Goal: Information Seeking & Learning: Learn about a topic

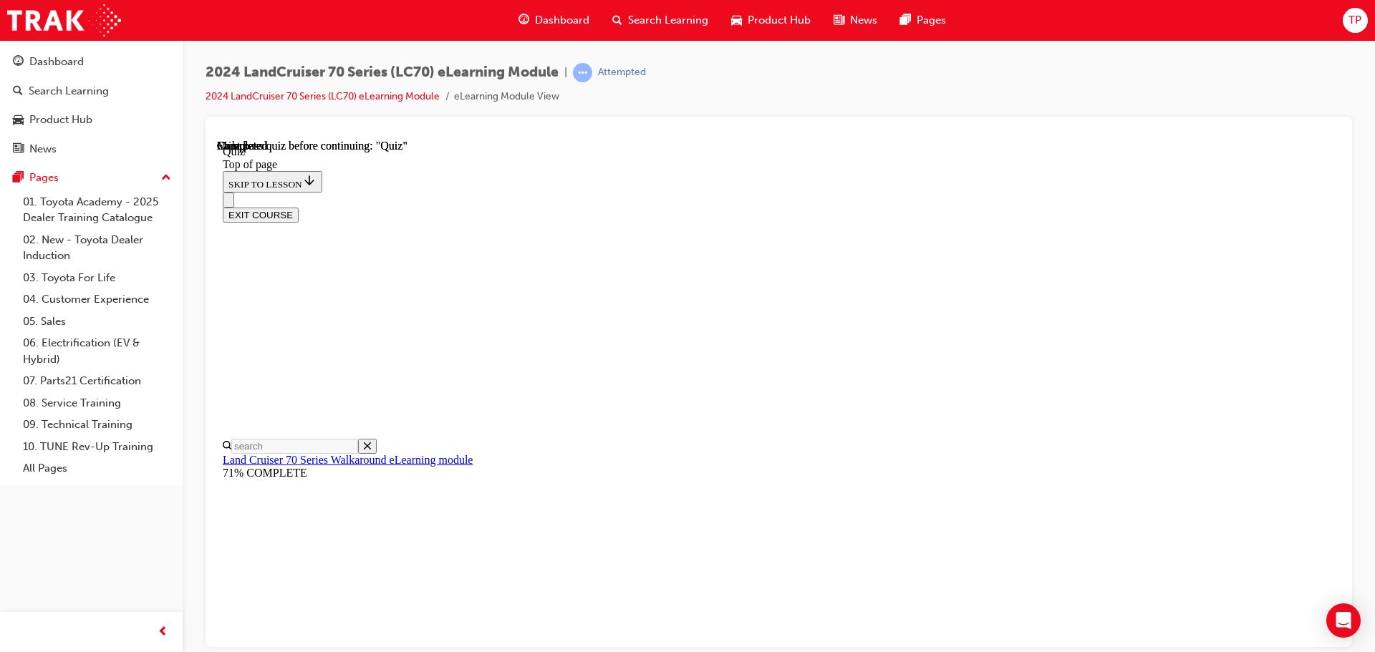
scroll to position [270, 0]
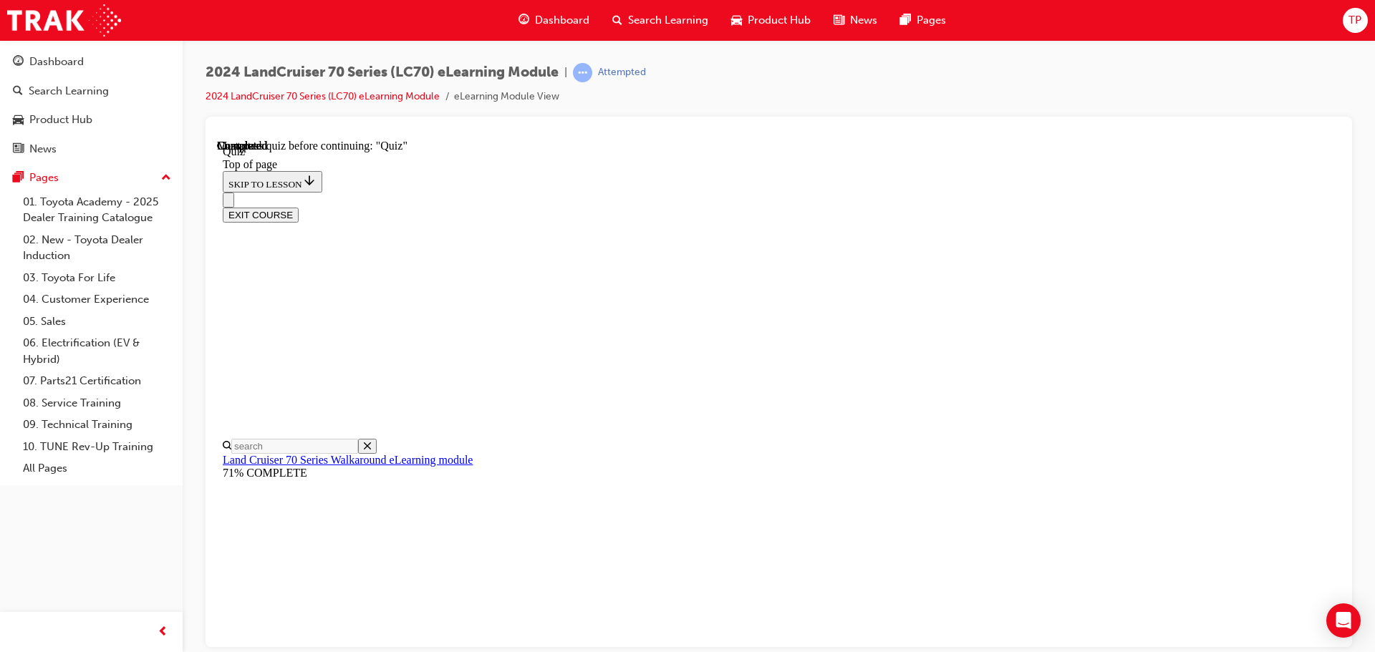
scroll to position [215, 0]
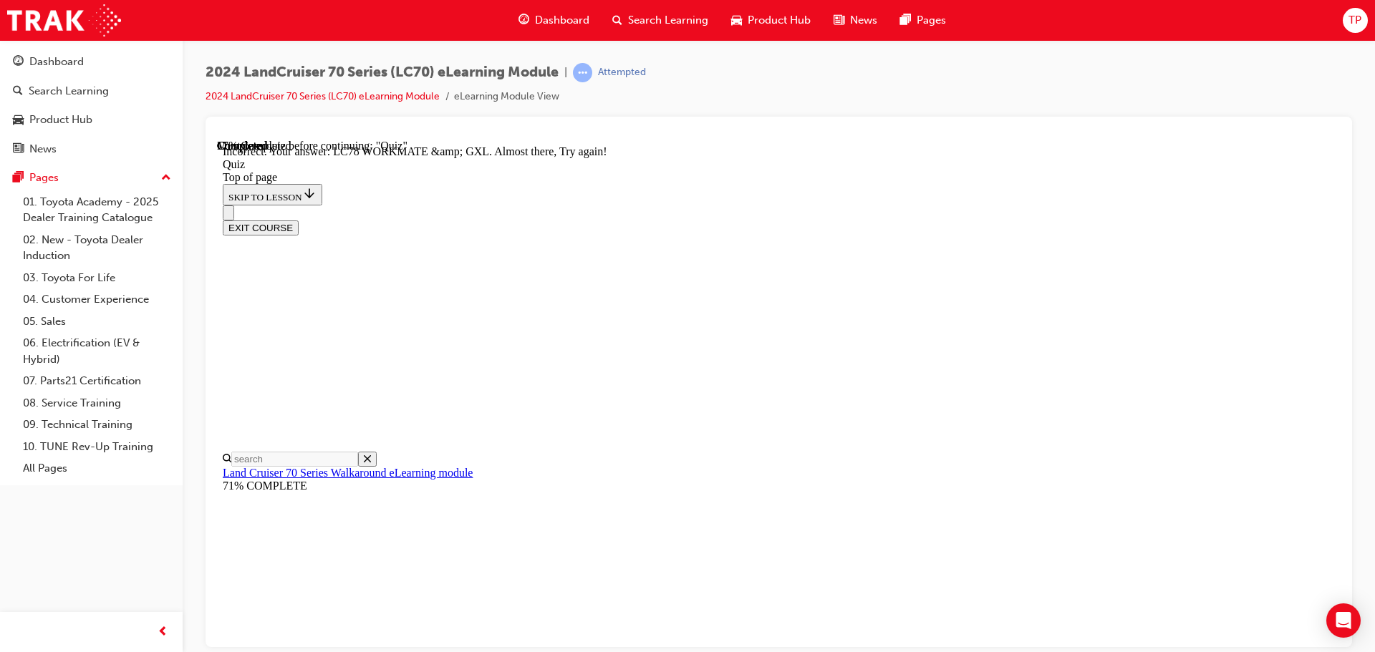
scroll to position [364, 0]
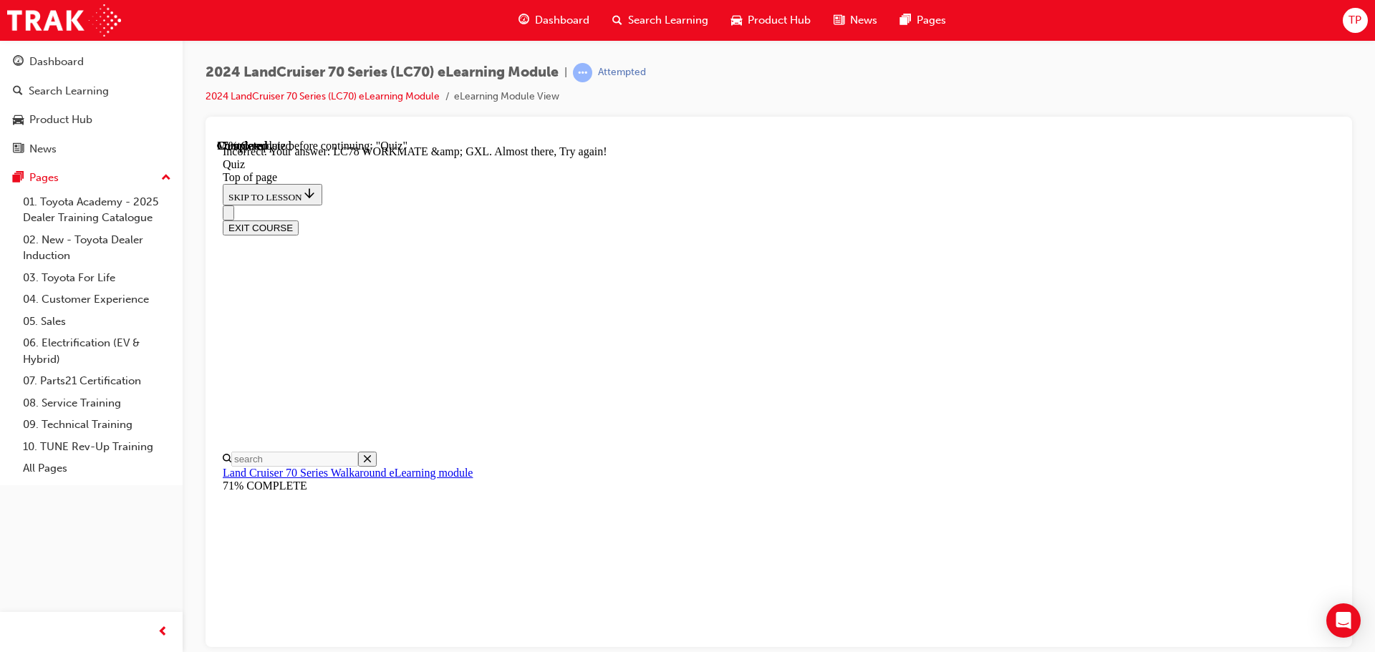
drag, startPoint x: 899, startPoint y: 533, endPoint x: 897, endPoint y: 523, distance: 10.1
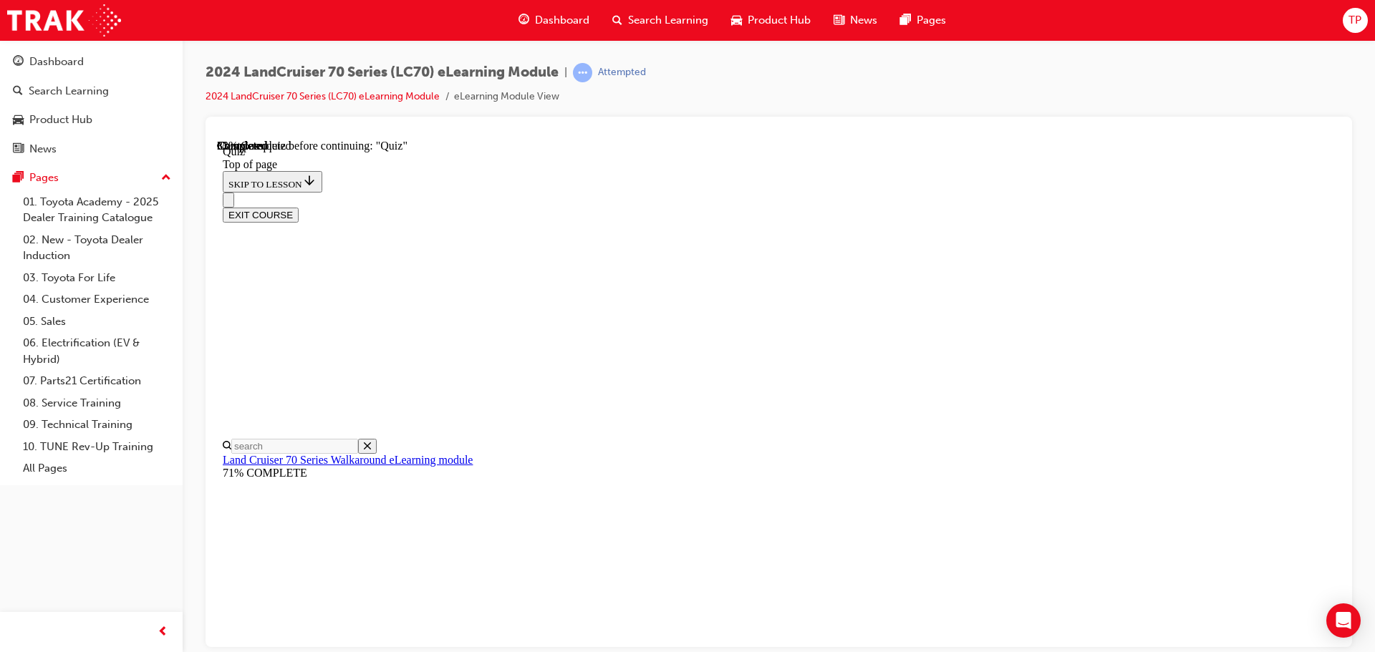
scroll to position [187, 0]
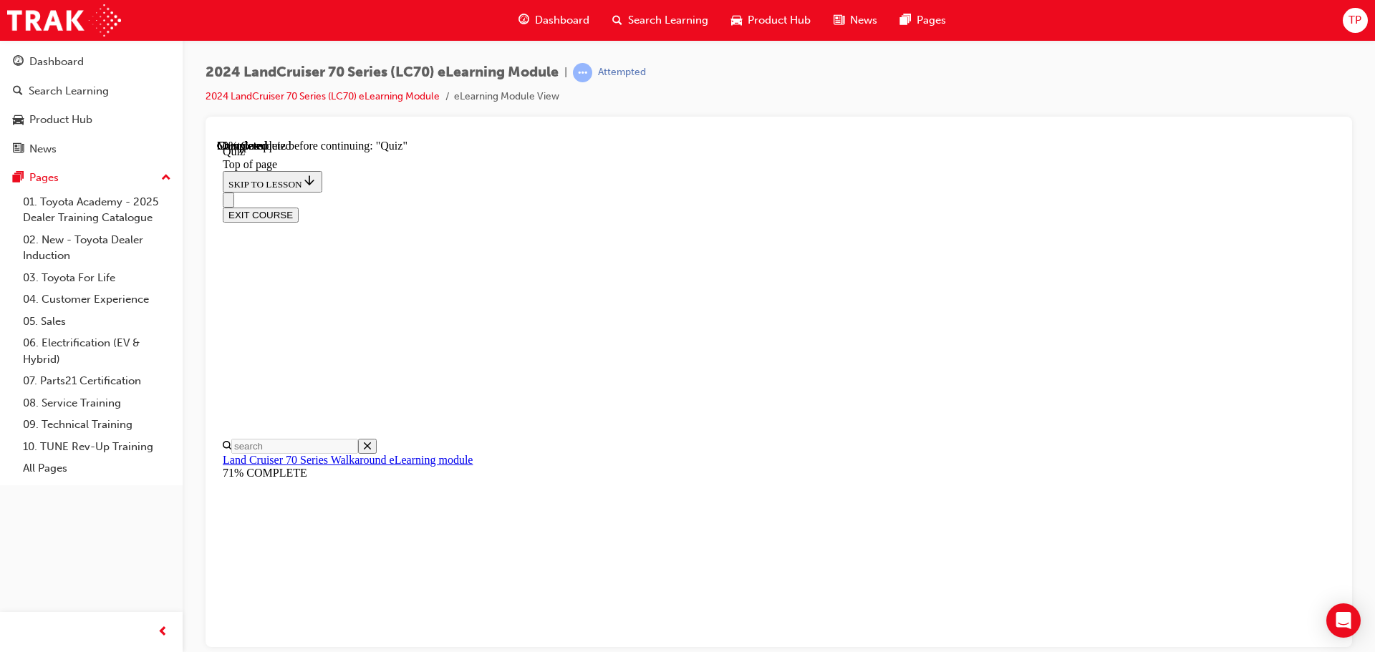
scroll to position [187, 0]
drag, startPoint x: 869, startPoint y: 554, endPoint x: 870, endPoint y: 546, distance: 7.9
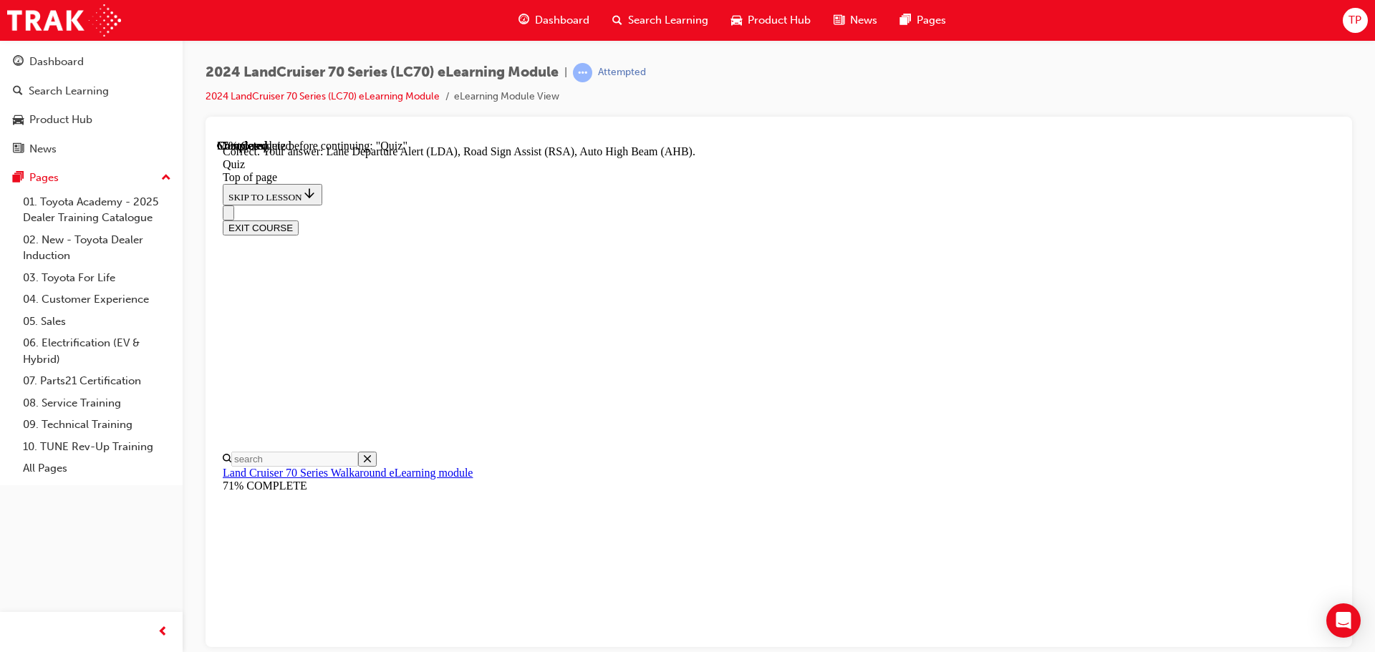
scroll to position [370, 0]
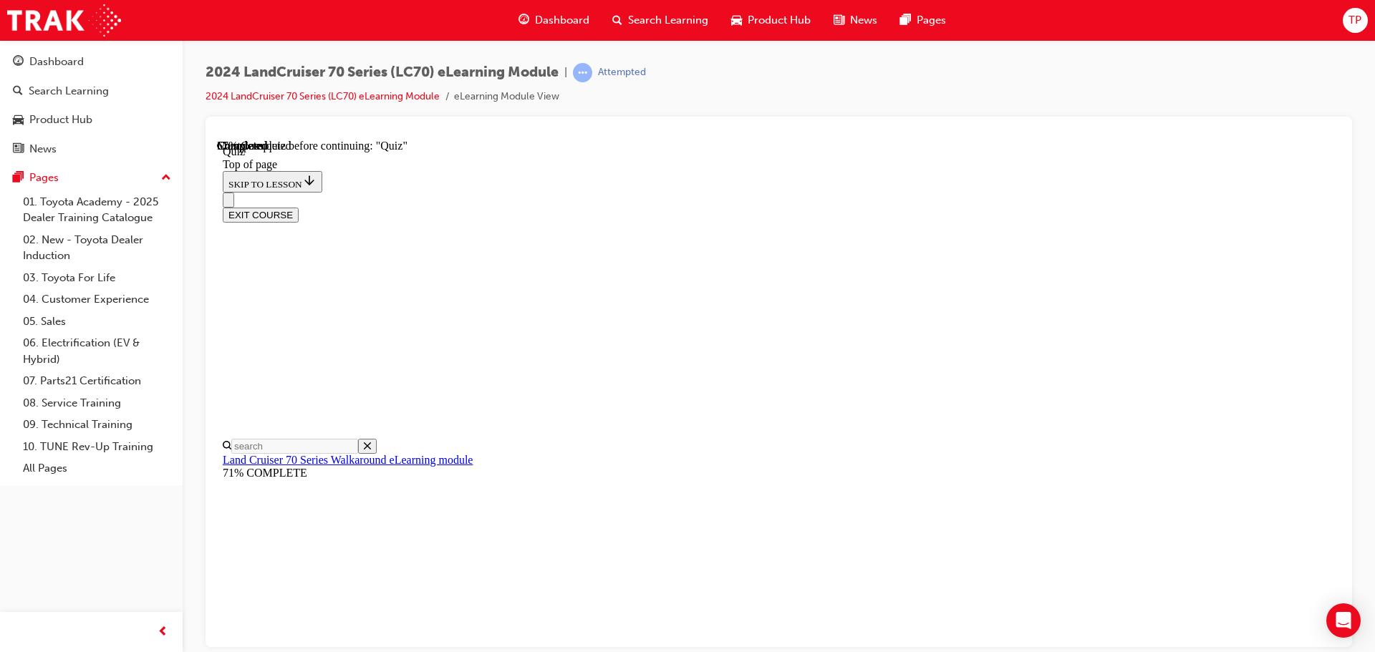
drag, startPoint x: 896, startPoint y: 464, endPoint x: 909, endPoint y: 563, distance: 99.6
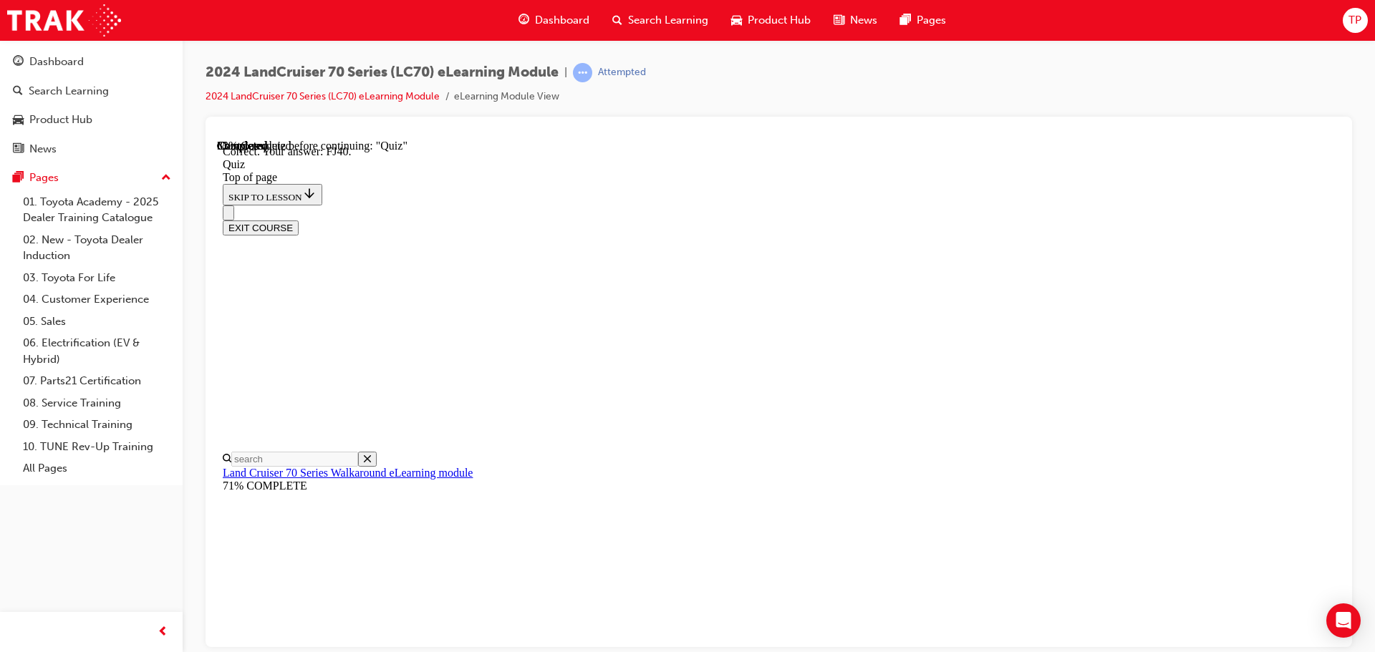
scroll to position [314, 0]
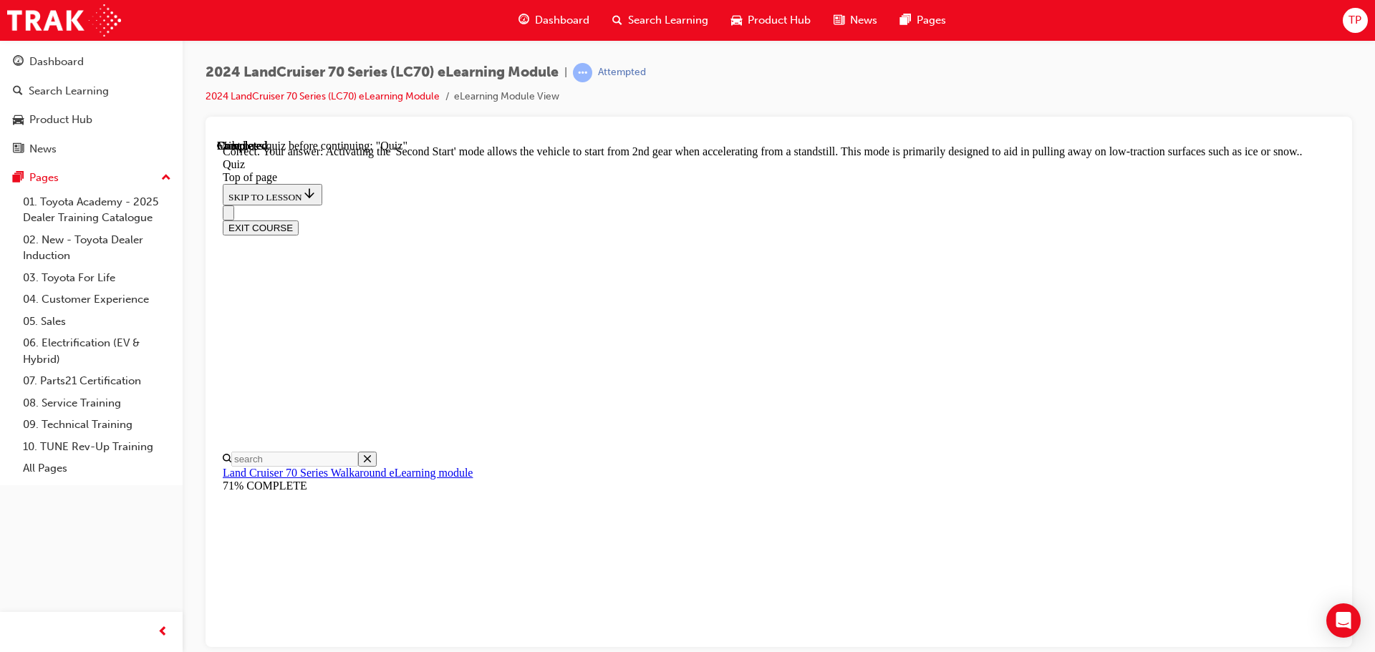
scroll to position [374, 0]
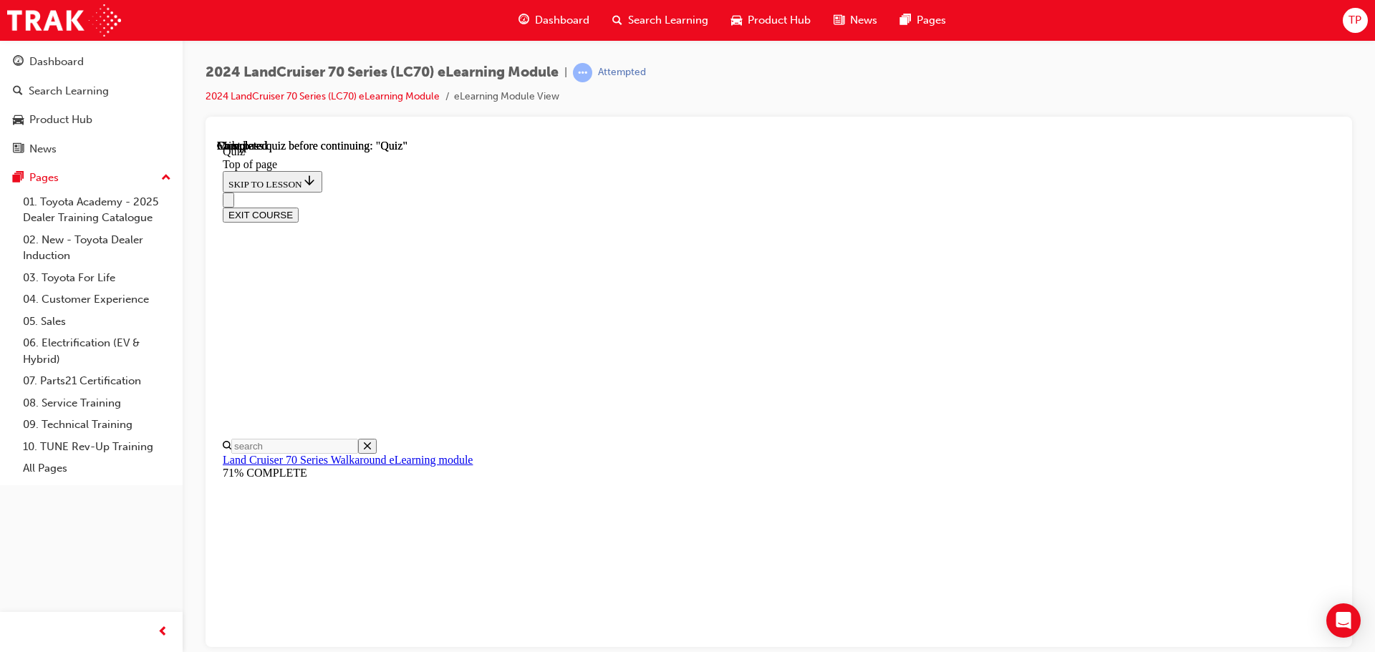
scroll to position [270, 0]
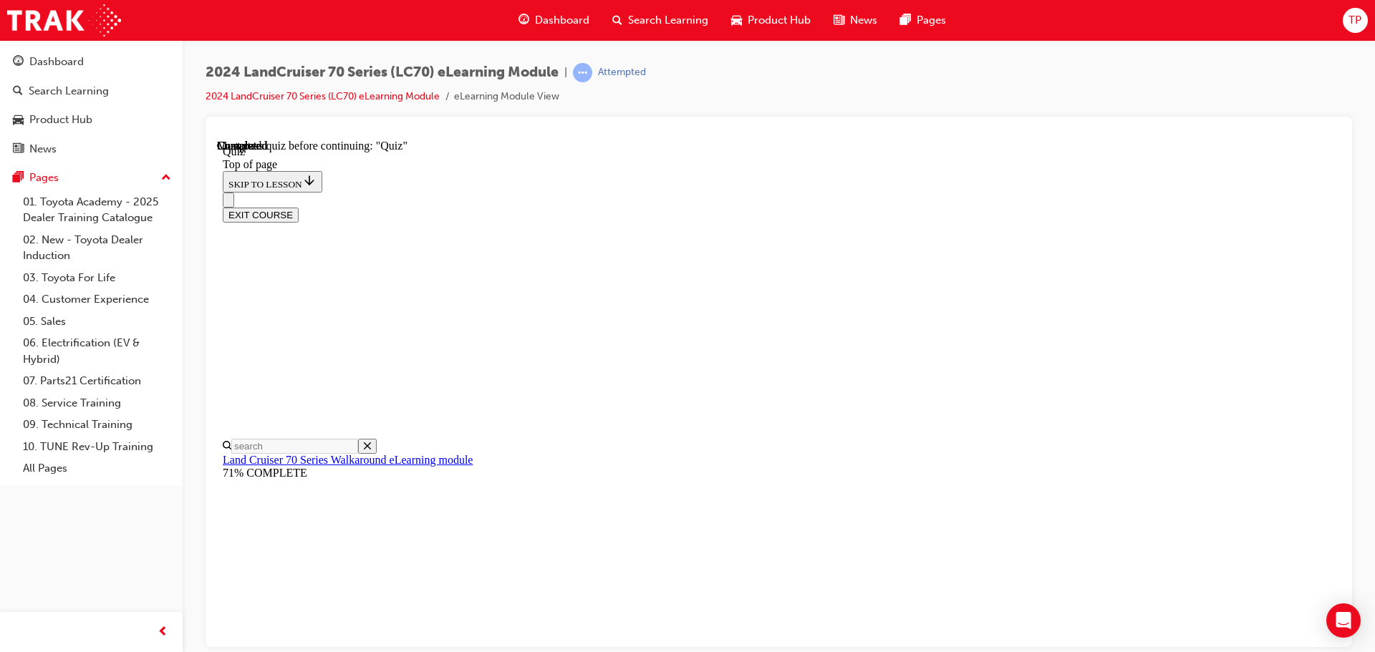
scroll to position [44, 0]
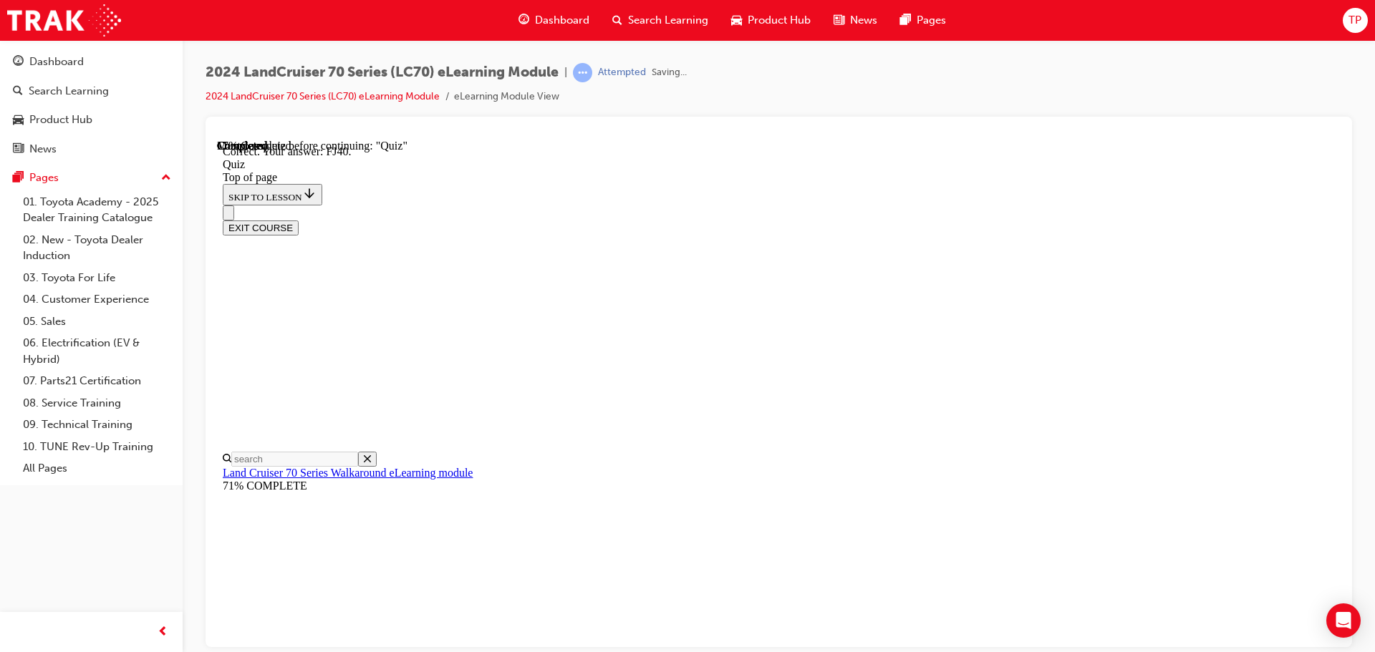
scroll to position [314, 0]
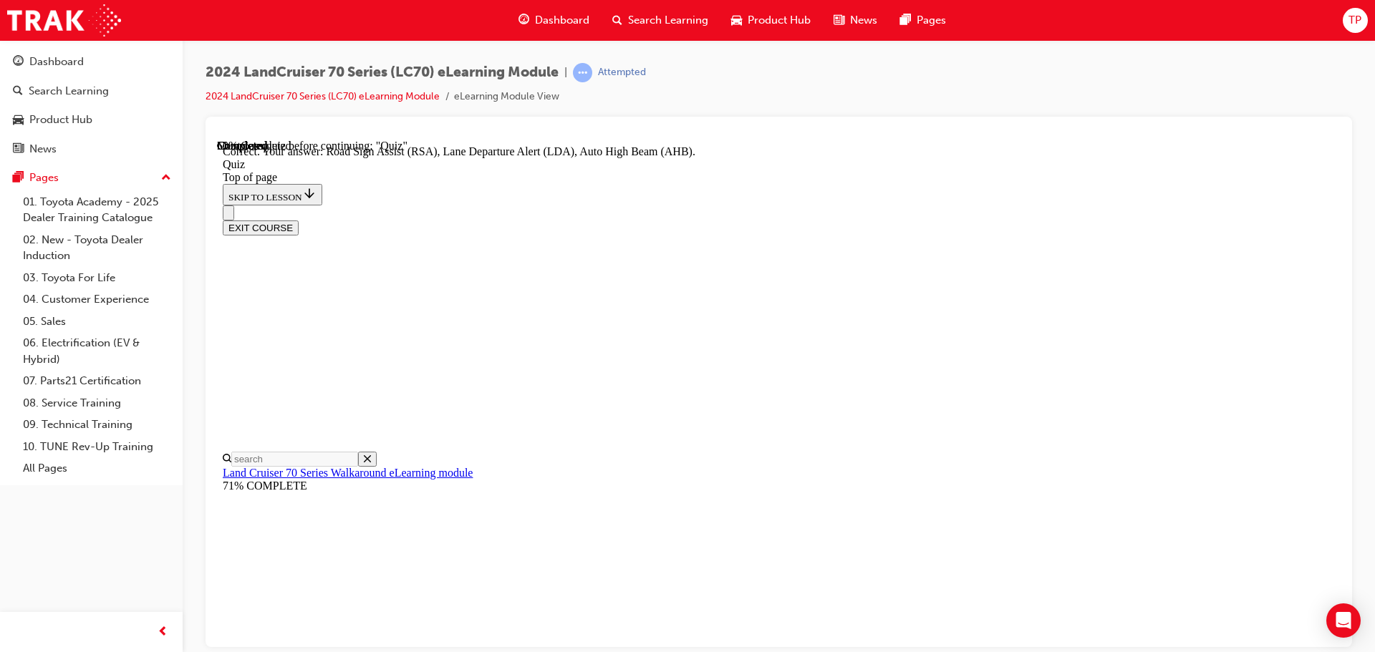
scroll to position [370, 0]
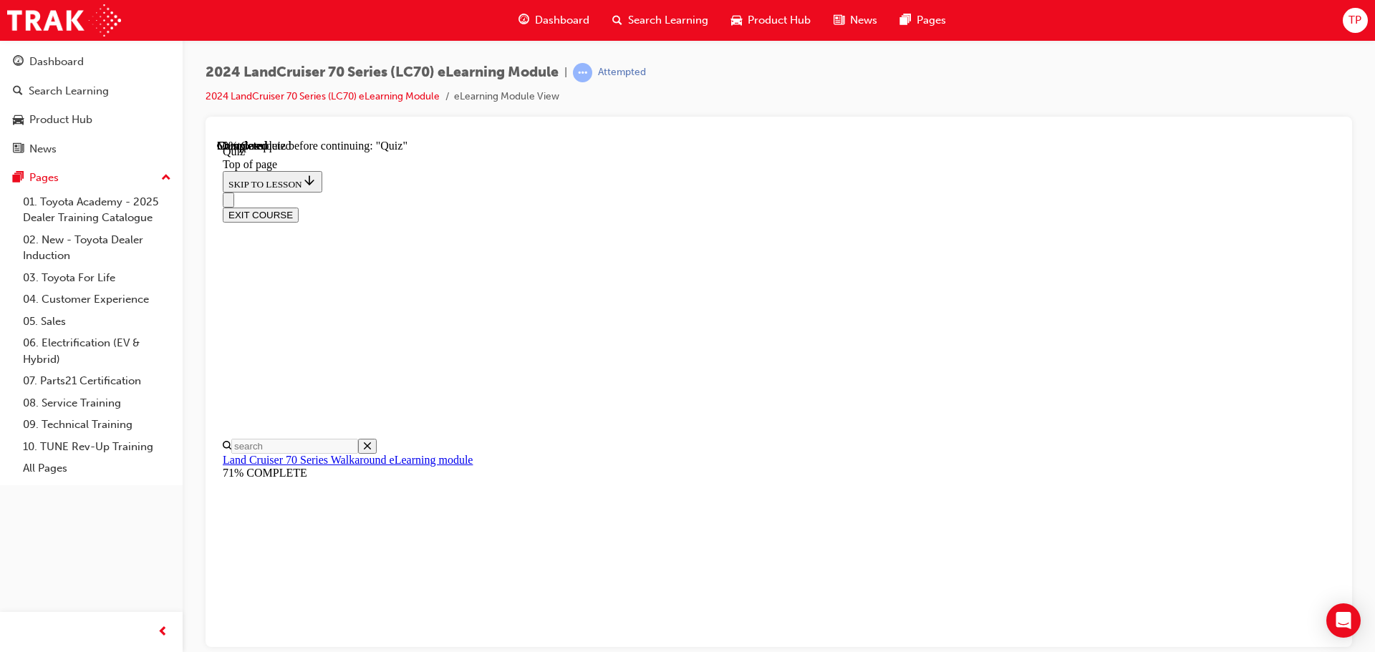
scroll to position [258, 0]
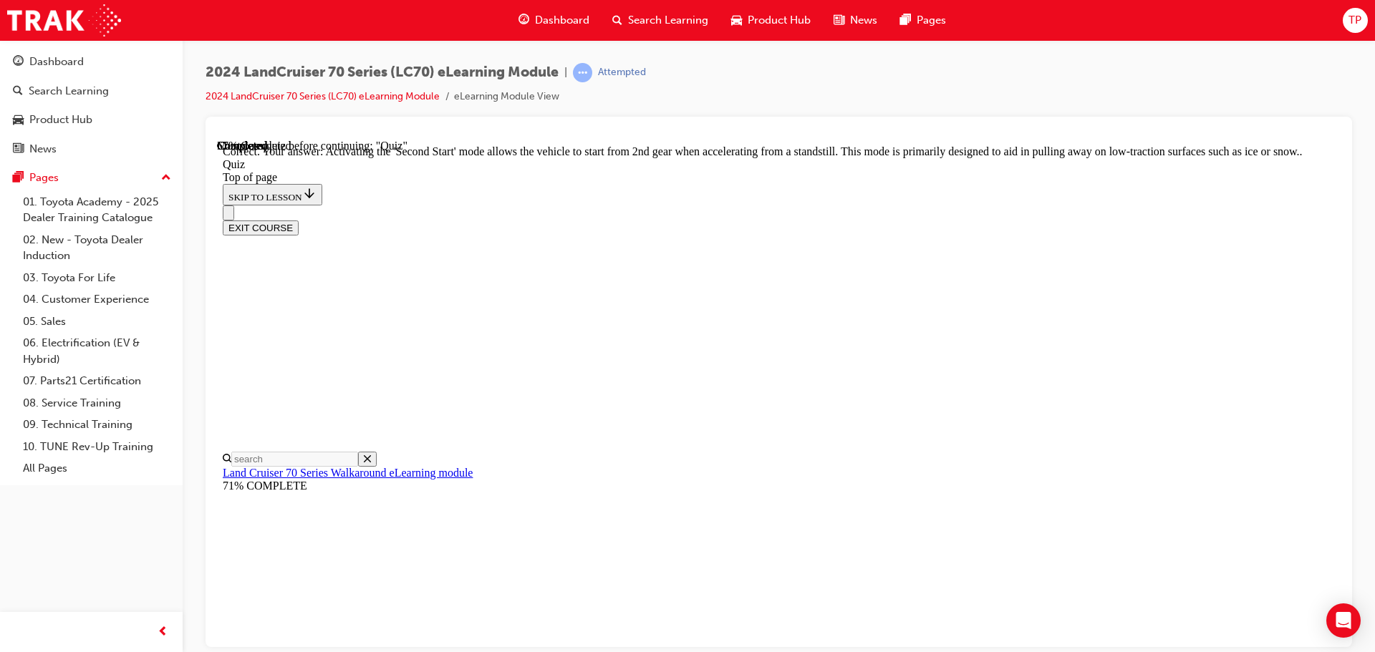
scroll to position [374, 0]
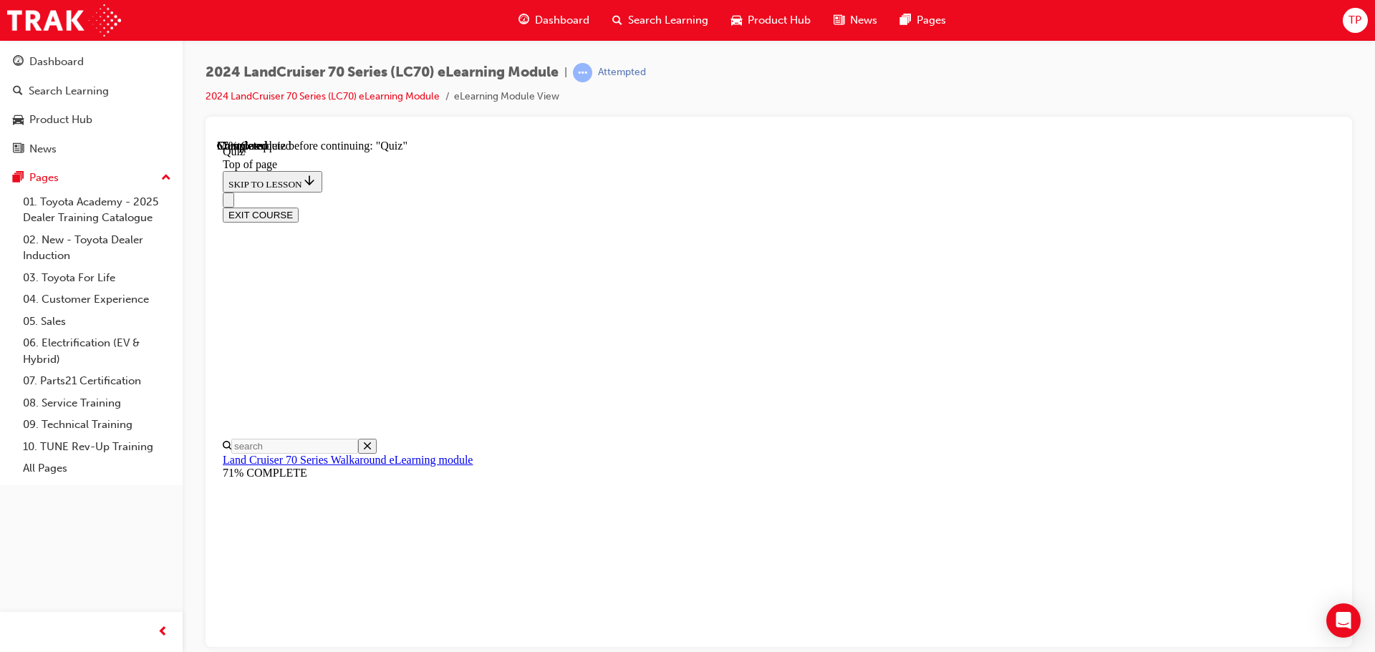
scroll to position [115, 0]
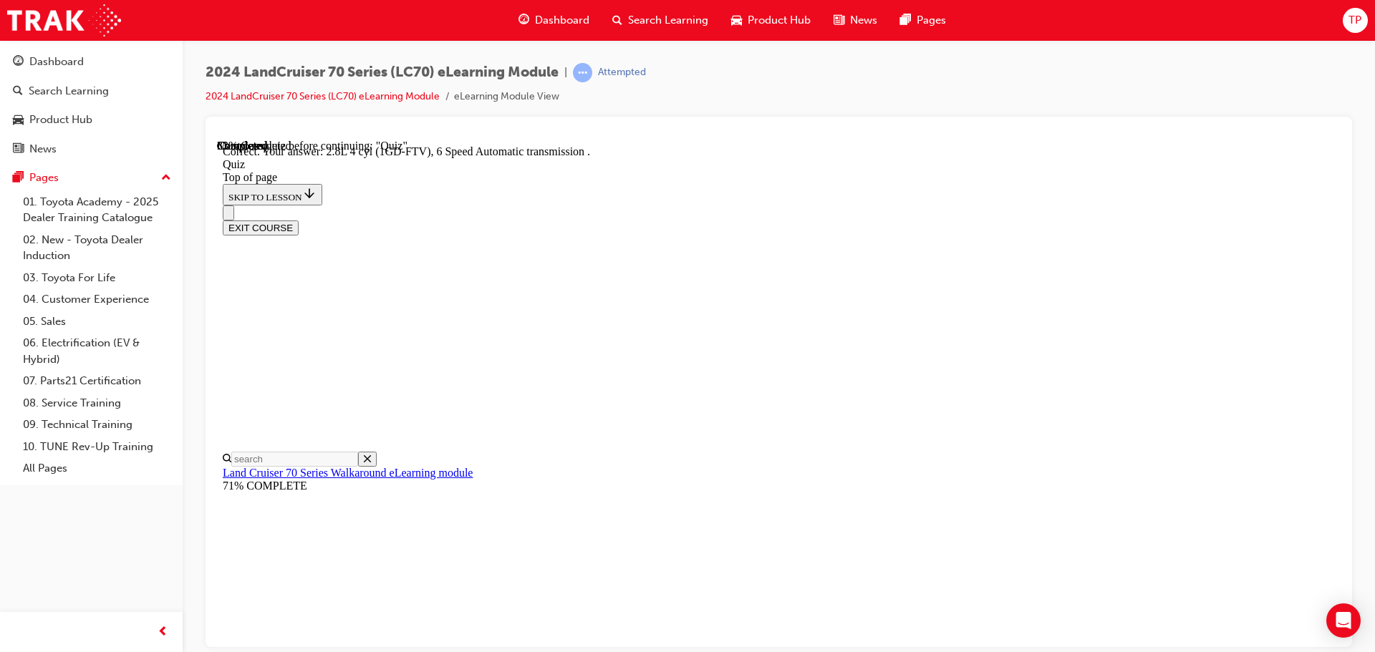
scroll to position [280, 0]
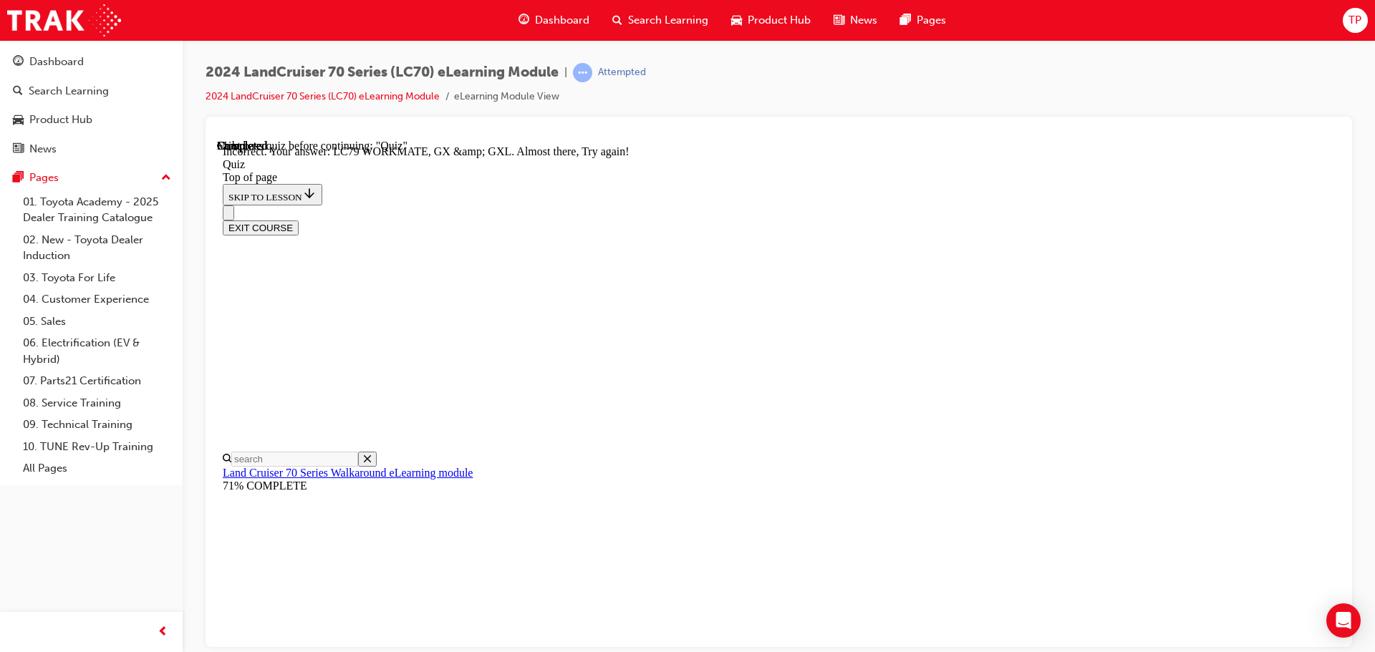
scroll to position [364, 0]
drag, startPoint x: 869, startPoint y: 568, endPoint x: 870, endPoint y: 581, distance: 12.2
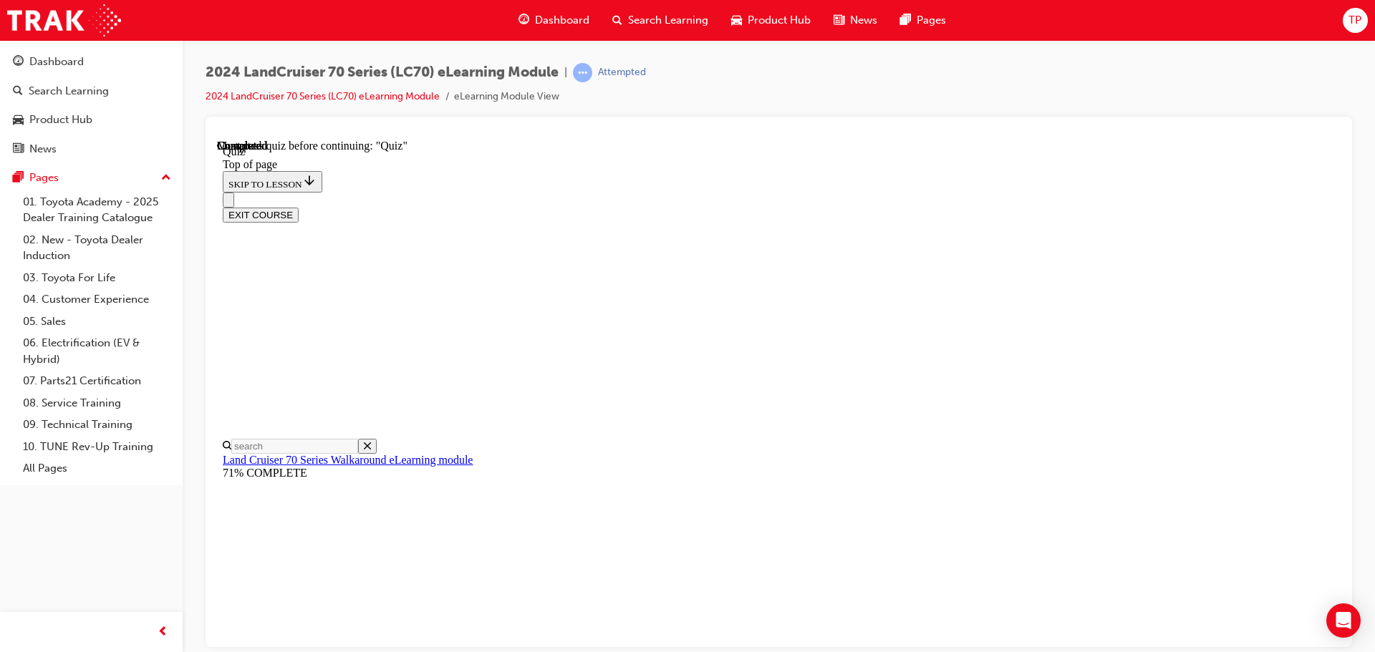
drag, startPoint x: 721, startPoint y: 211, endPoint x: 715, endPoint y: 218, distance: 9.2
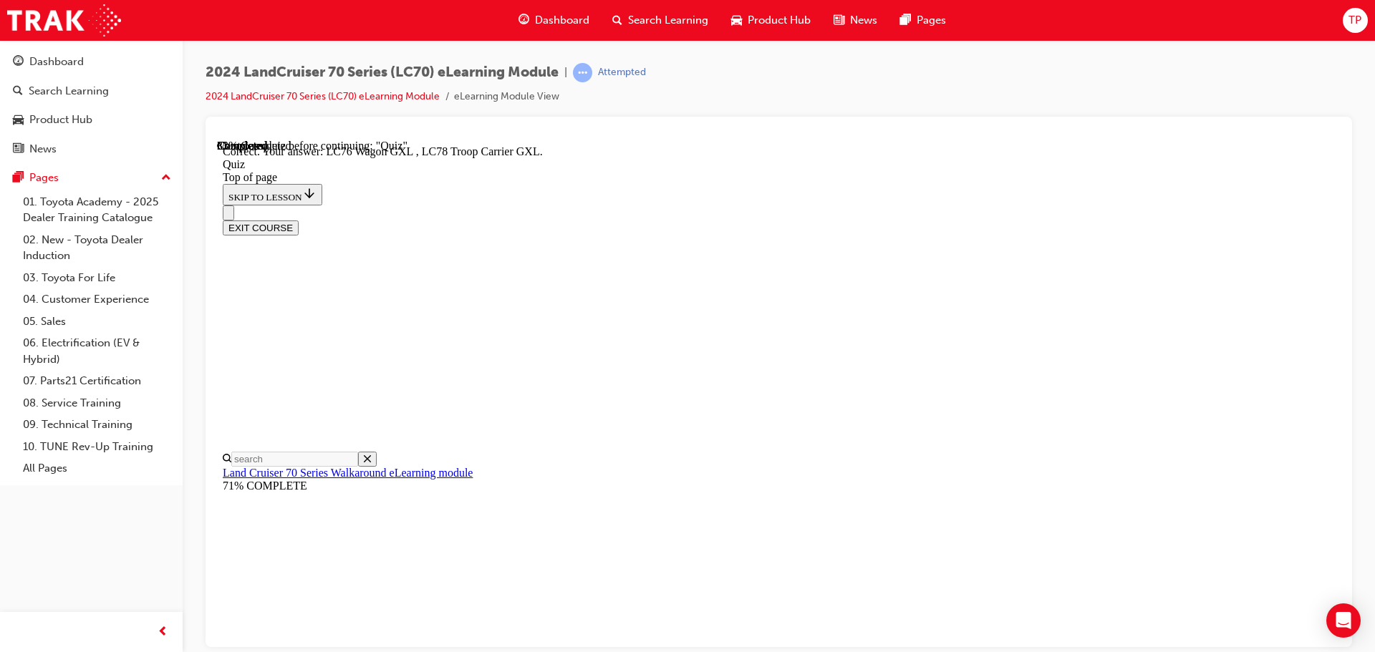
scroll to position [371, 0]
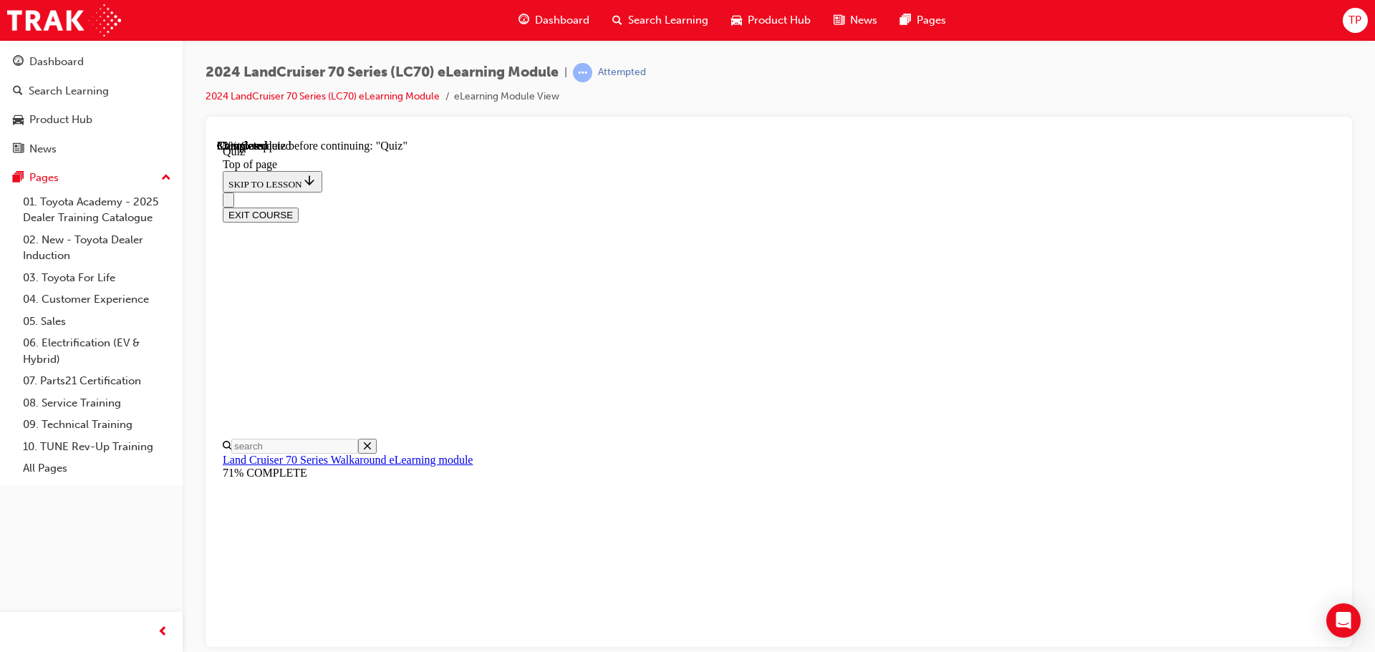
scroll to position [115, 0]
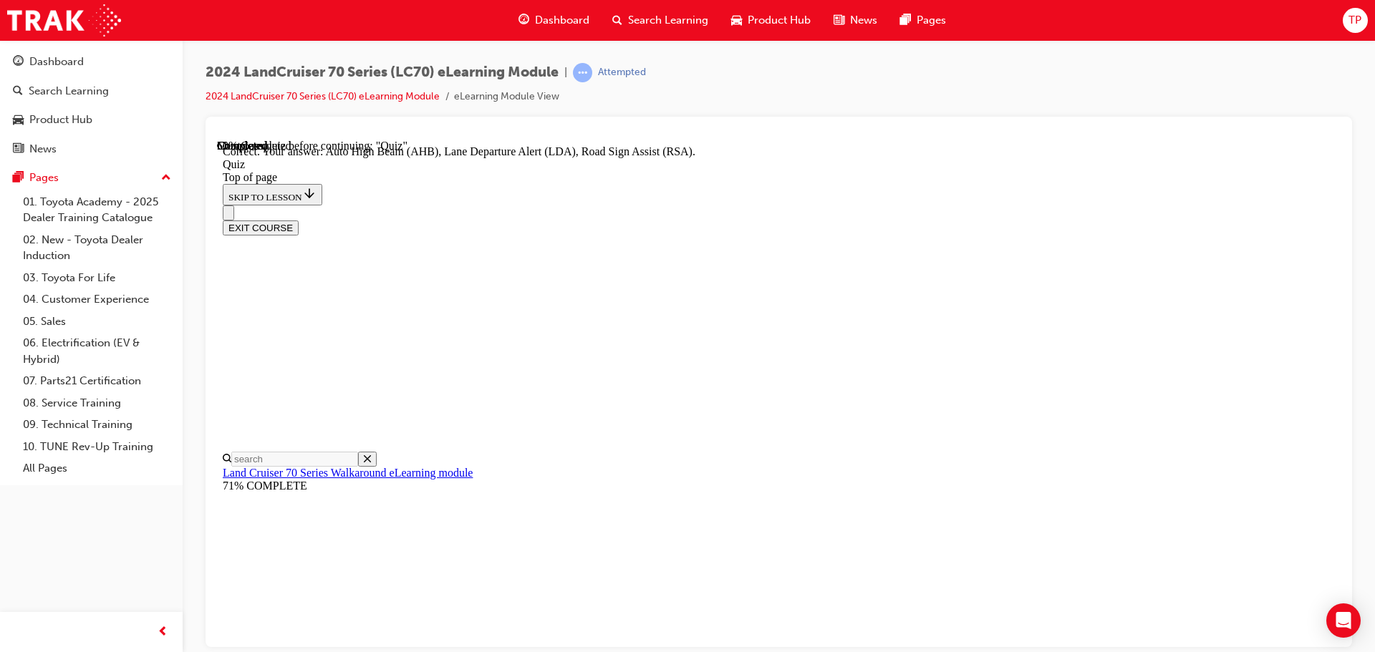
scroll to position [370, 0]
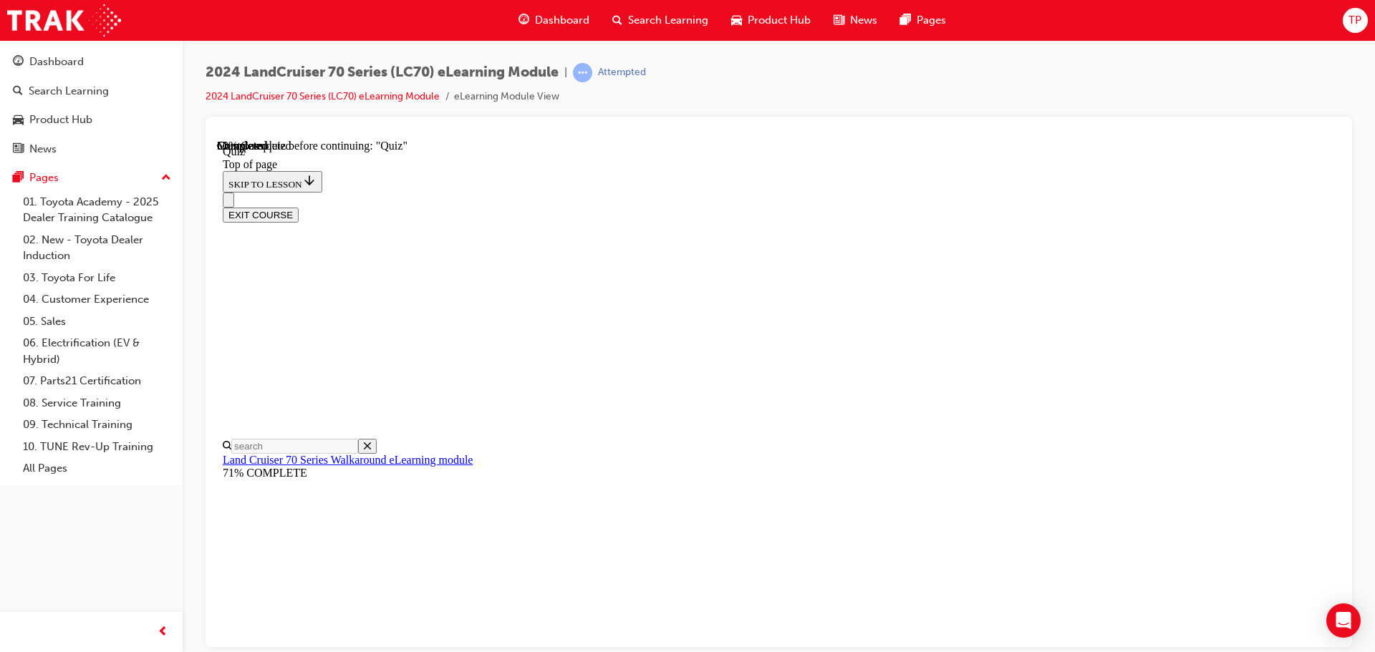
scroll to position [115, 0]
drag, startPoint x: 891, startPoint y: 494, endPoint x: 1105, endPoint y: 790, distance: 365.1
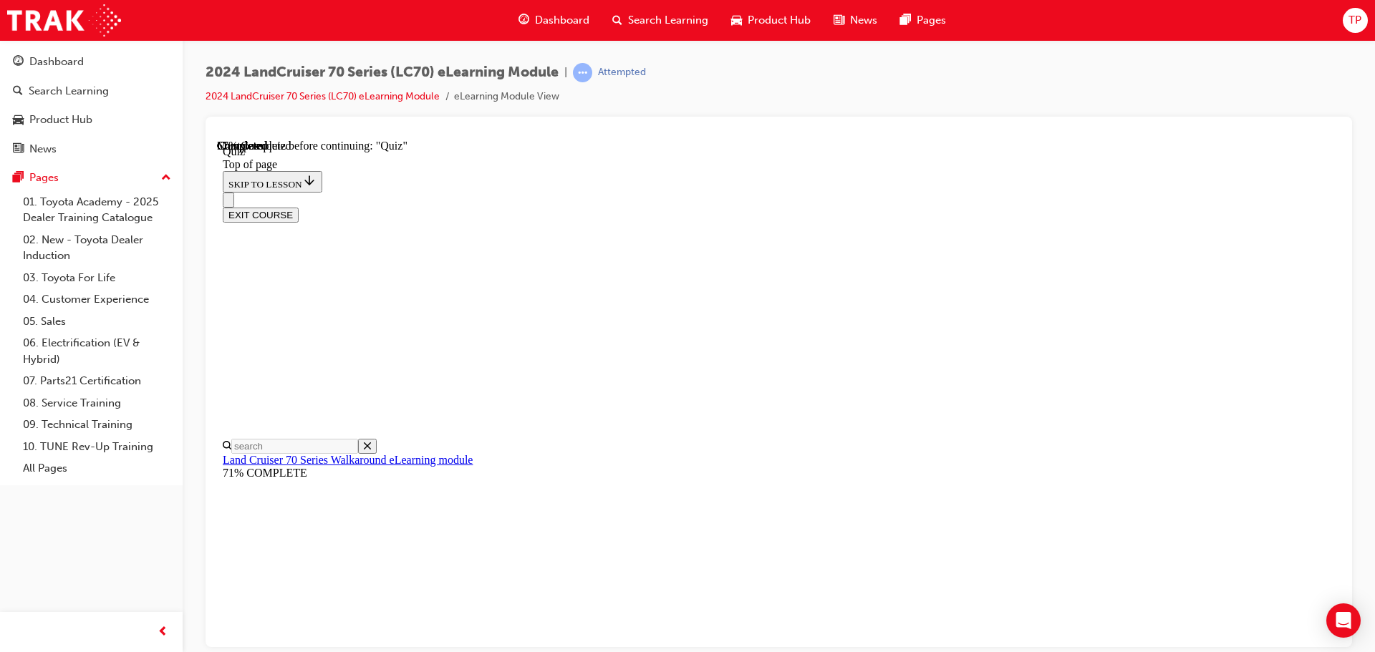
scroll to position [44, 0]
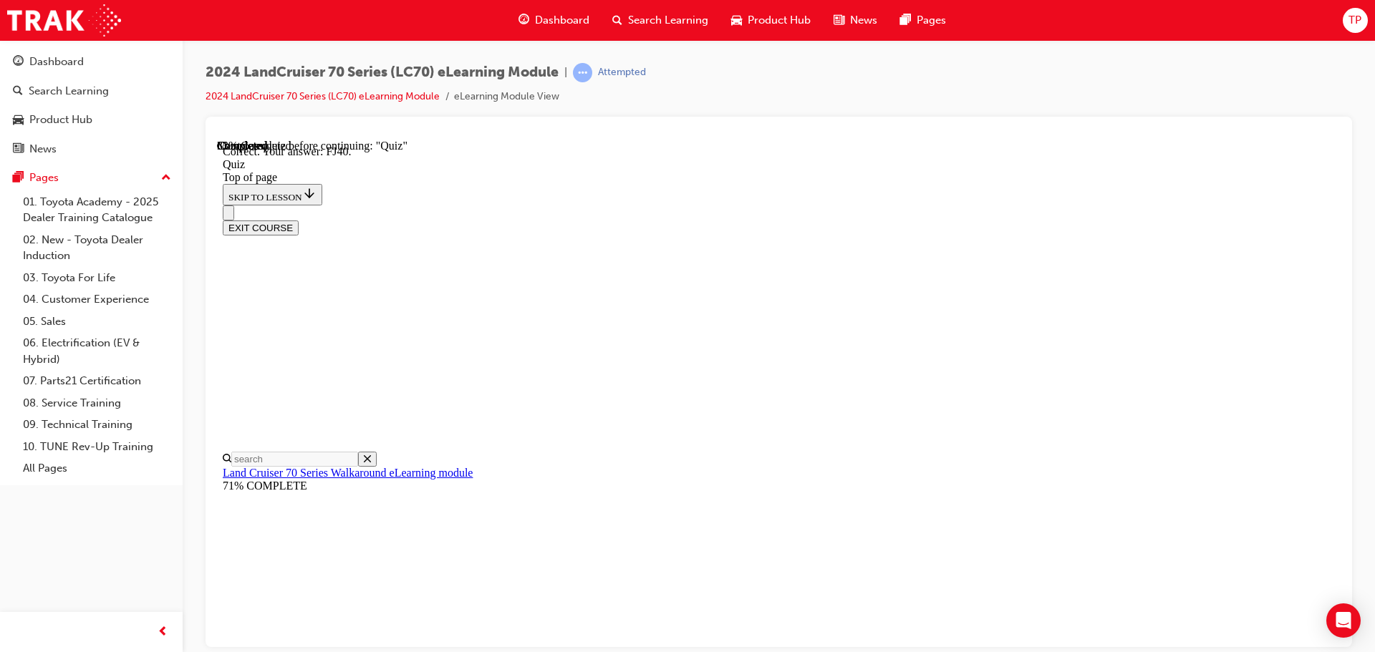
scroll to position [314, 0]
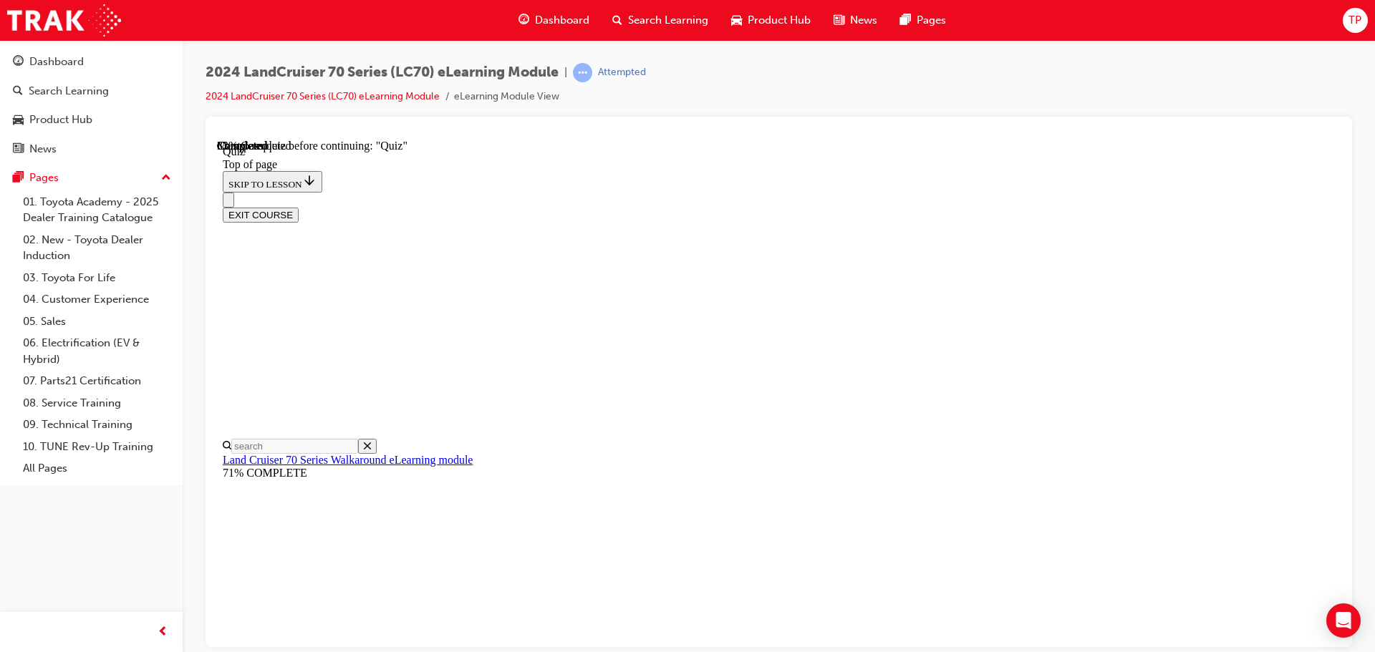
scroll to position [173, 0]
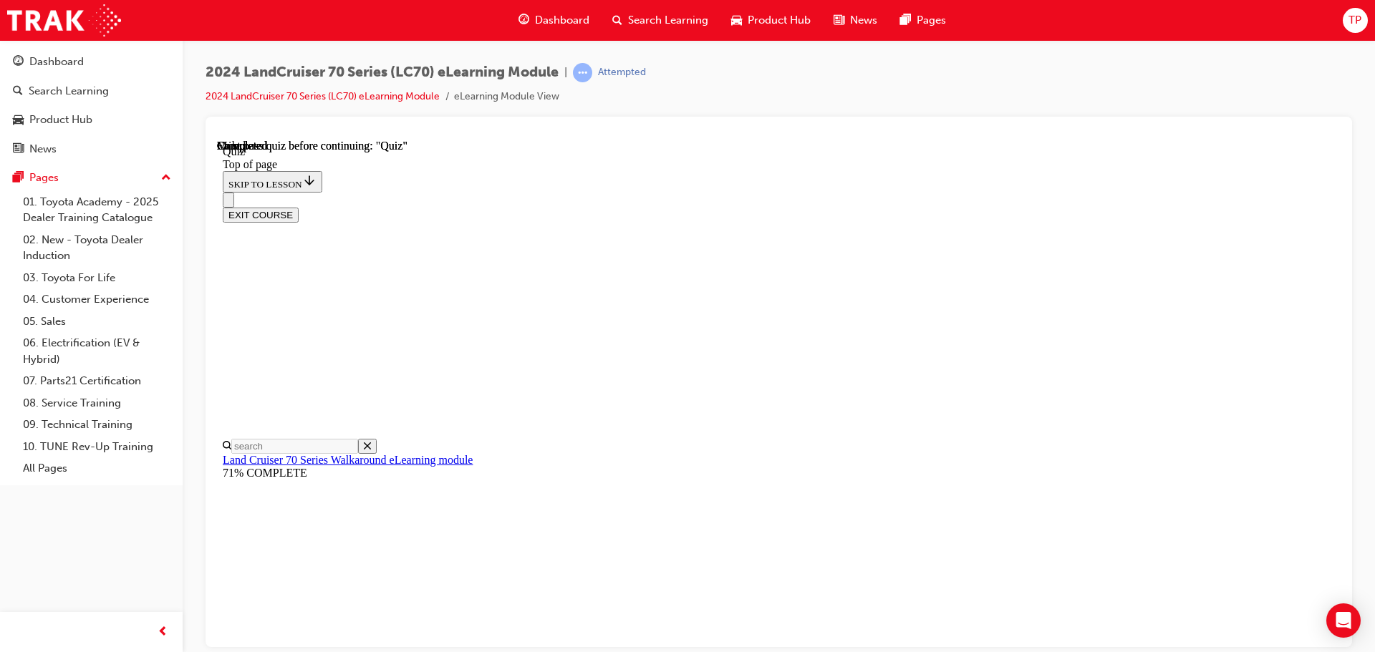
scroll to position [270, 0]
drag, startPoint x: 873, startPoint y: 553, endPoint x: 872, endPoint y: 531, distance: 22.2
